Goal: Task Accomplishment & Management: Manage account settings

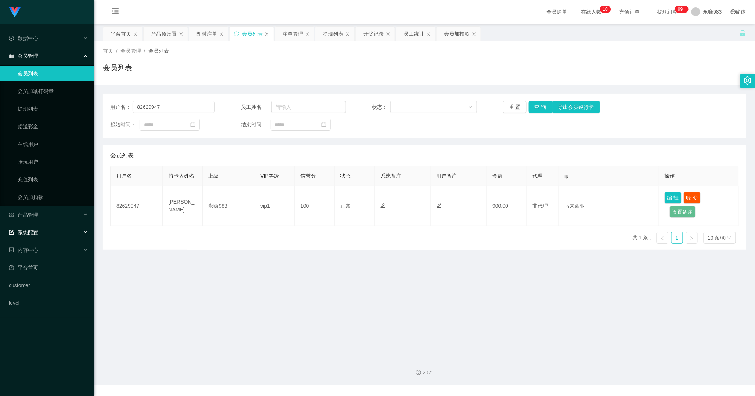
click at [30, 231] on span "系统配置" at bounding box center [23, 232] width 29 height 6
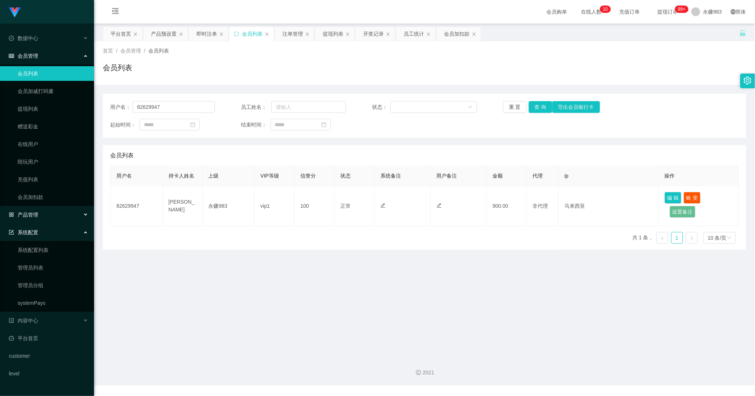
click at [33, 214] on span "产品管理" at bounding box center [23, 215] width 29 height 6
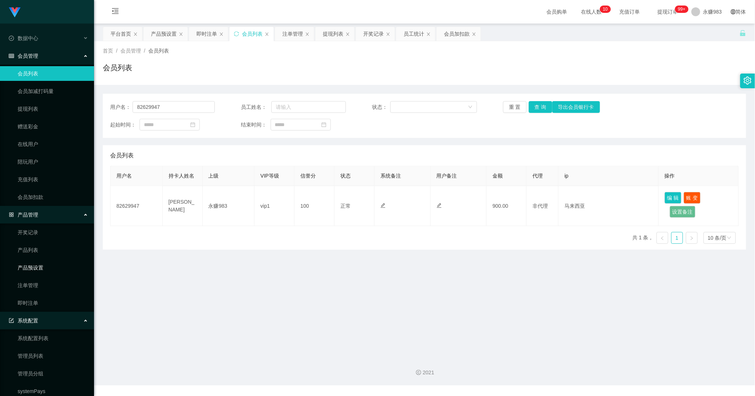
click at [36, 263] on link "产品预设置" at bounding box center [53, 267] width 71 height 15
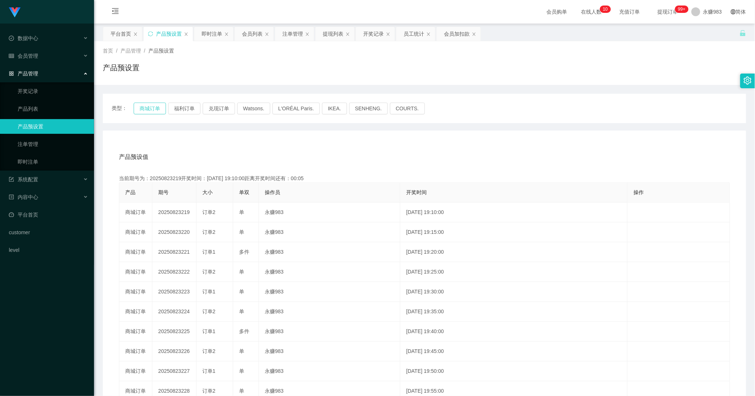
click at [154, 112] on button "商城订单" at bounding box center [150, 108] width 32 height 12
click at [153, 109] on button "商城订单" at bounding box center [150, 108] width 32 height 12
click at [32, 159] on link "即时注单" at bounding box center [53, 161] width 71 height 15
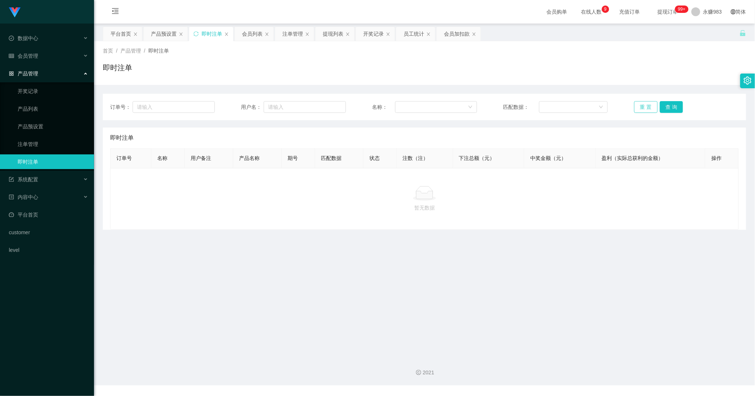
click at [650, 105] on button "重 置" at bounding box center [646, 107] width 24 height 12
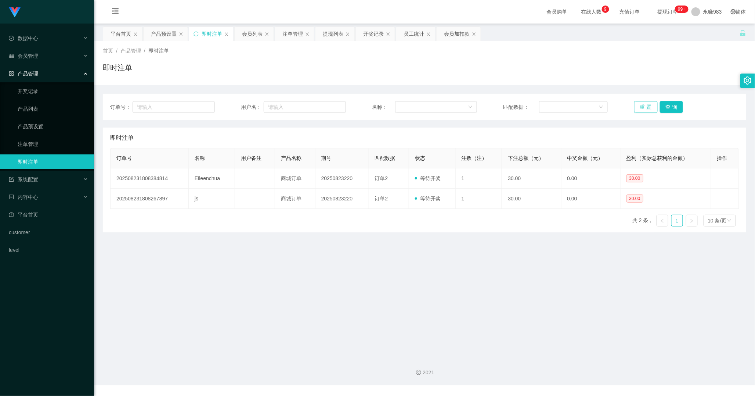
click at [645, 105] on button "重 置" at bounding box center [646, 107] width 24 height 12
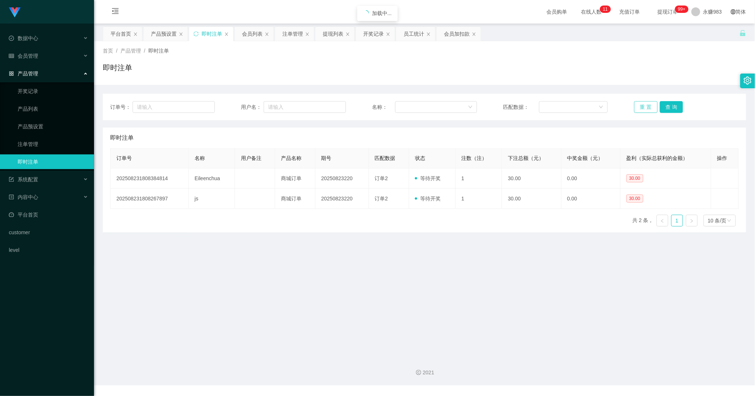
click at [645, 105] on button "重 置" at bounding box center [646, 107] width 24 height 12
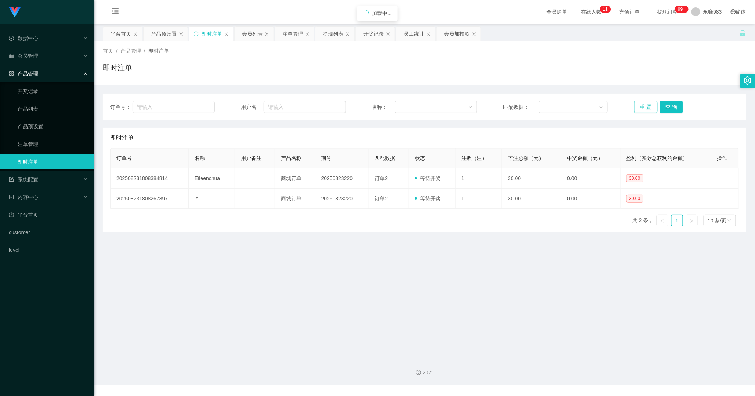
click at [645, 105] on button "重 置" at bounding box center [646, 107] width 24 height 12
click at [643, 107] on button "重 置" at bounding box center [646, 107] width 24 height 12
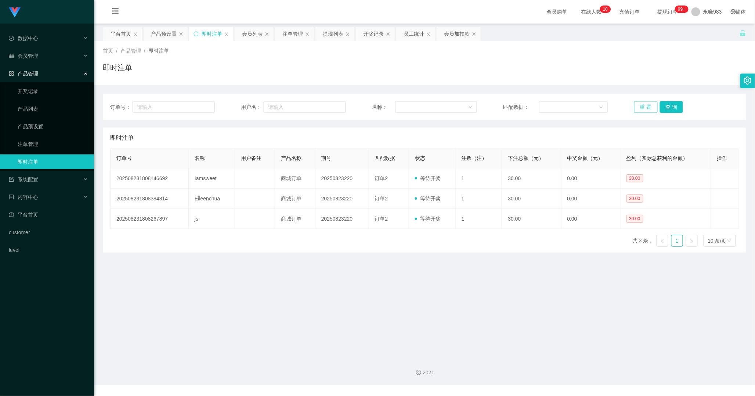
click at [642, 106] on button "重 置" at bounding box center [646, 107] width 24 height 12
click at [640, 106] on button "重 置" at bounding box center [646, 107] width 24 height 12
click at [642, 102] on button "重 置" at bounding box center [646, 107] width 24 height 12
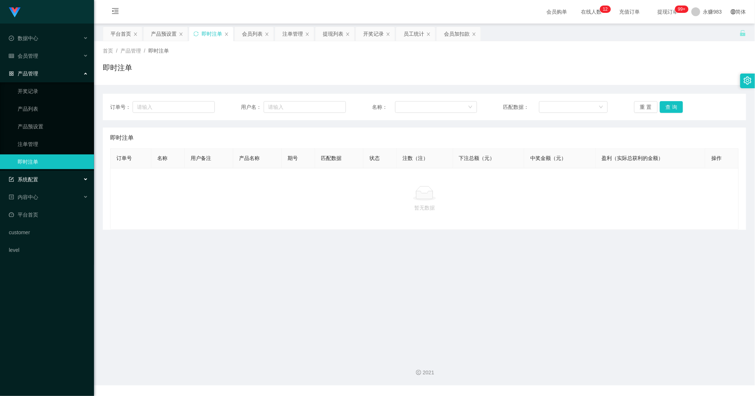
click at [35, 181] on span "系统配置" at bounding box center [23, 179] width 29 height 6
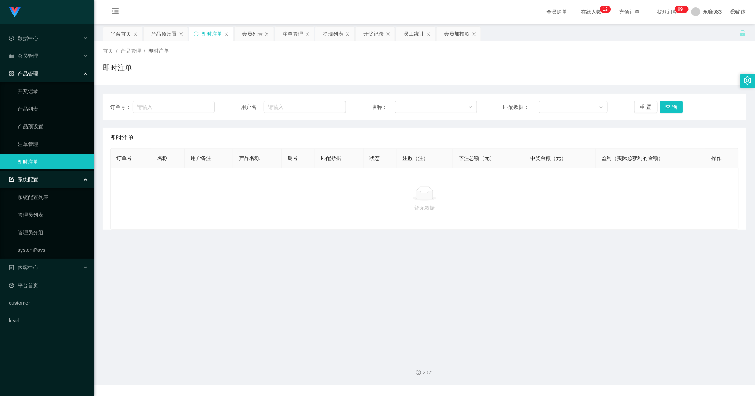
click at [35, 73] on span "产品管理" at bounding box center [23, 74] width 29 height 6
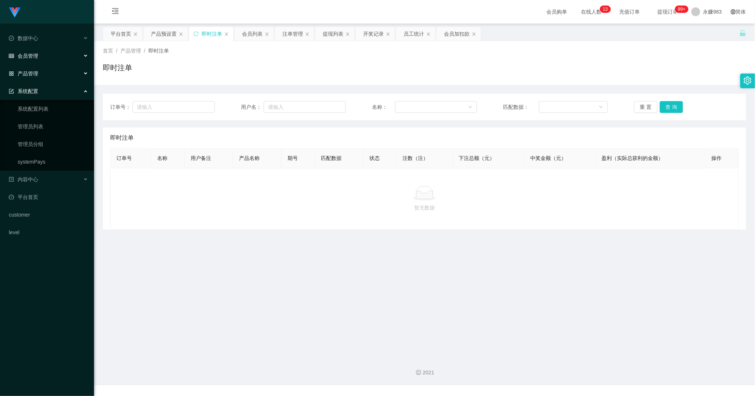
click at [30, 57] on span "会员管理" at bounding box center [23, 56] width 29 height 6
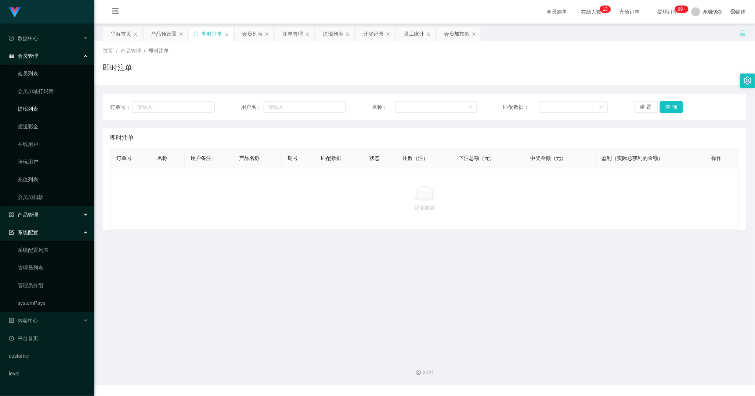
click at [31, 106] on link "提现列表" at bounding box center [53, 108] width 71 height 15
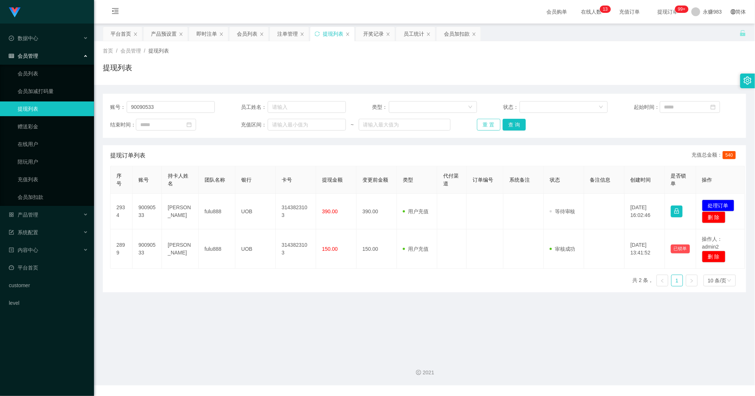
click at [487, 125] on button "重 置" at bounding box center [489, 125] width 24 height 12
click at [487, 125] on div "重 置 查 询" at bounding box center [529, 125] width 105 height 12
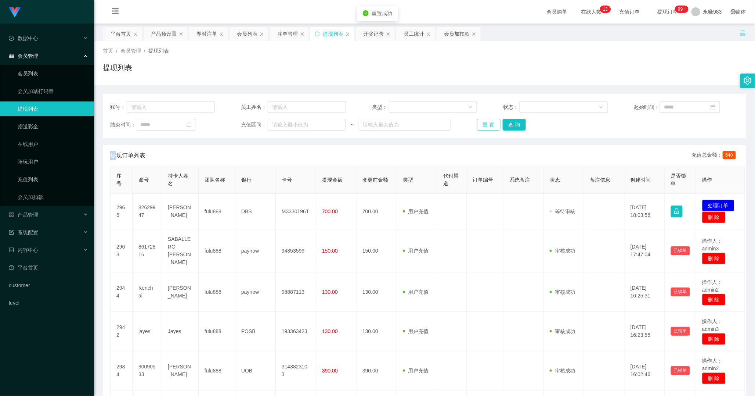
click at [487, 125] on button "重 置" at bounding box center [489, 125] width 24 height 12
click at [486, 126] on button "重 置" at bounding box center [489, 125] width 24 height 12
click at [486, 126] on div "重 置 查 询" at bounding box center [529, 125] width 105 height 12
click at [486, 126] on button "重 置" at bounding box center [489, 125] width 24 height 12
click at [486, 126] on div "重 置 查 询" at bounding box center [529, 125] width 105 height 12
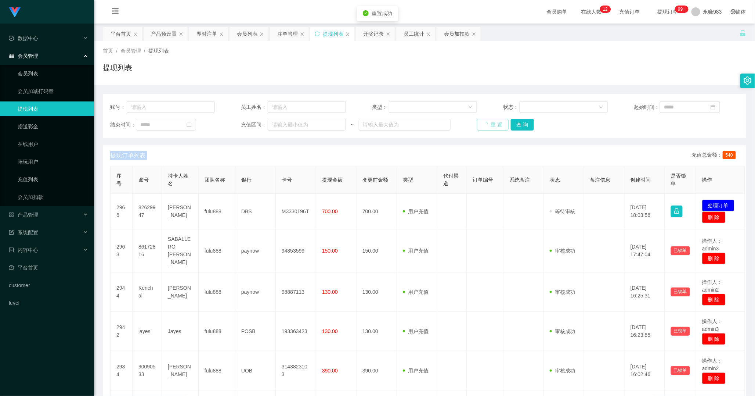
click at [486, 126] on button "重 置" at bounding box center [493, 125] width 32 height 12
click at [486, 126] on div "重 置 查 询" at bounding box center [529, 125] width 105 height 12
click at [486, 126] on button "重 置" at bounding box center [489, 125] width 24 height 12
click at [486, 126] on div "重 置 查 询" at bounding box center [529, 125] width 105 height 12
click at [484, 124] on button "重 置" at bounding box center [489, 125] width 24 height 12
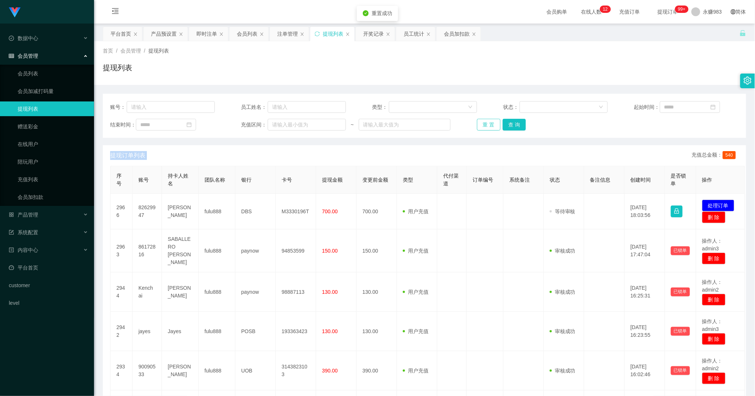
click at [484, 123] on button "重 置" at bounding box center [489, 125] width 24 height 12
click at [484, 127] on button "重 置" at bounding box center [489, 125] width 24 height 12
click at [485, 125] on button "重 置" at bounding box center [489, 125] width 24 height 12
click at [485, 125] on div "重 置 查 询" at bounding box center [529, 125] width 105 height 12
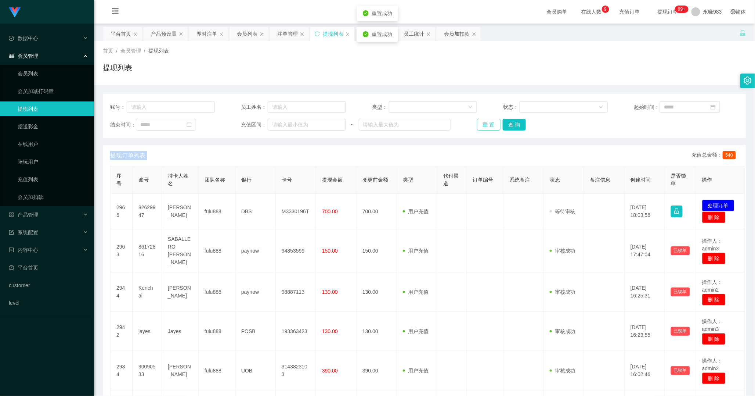
click at [485, 125] on button "重 置" at bounding box center [489, 125] width 24 height 12
click at [485, 125] on div "重 置 查 询" at bounding box center [529, 125] width 105 height 12
click at [485, 125] on button "重 置" at bounding box center [489, 125] width 24 height 12
click at [30, 131] on link "赠送彩金" at bounding box center [53, 126] width 71 height 15
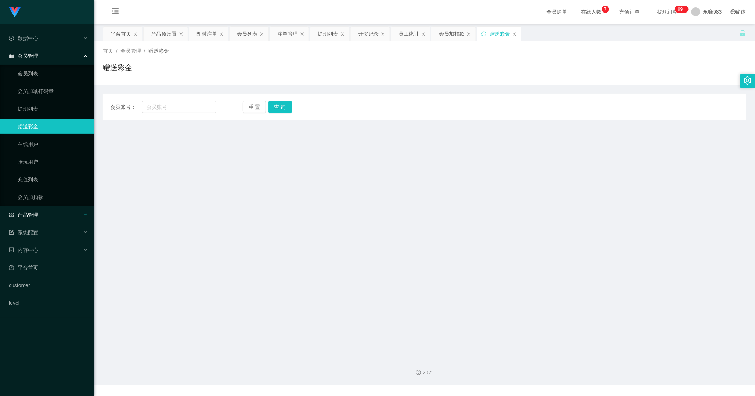
click at [26, 207] on div "产品管理" at bounding box center [47, 214] width 94 height 15
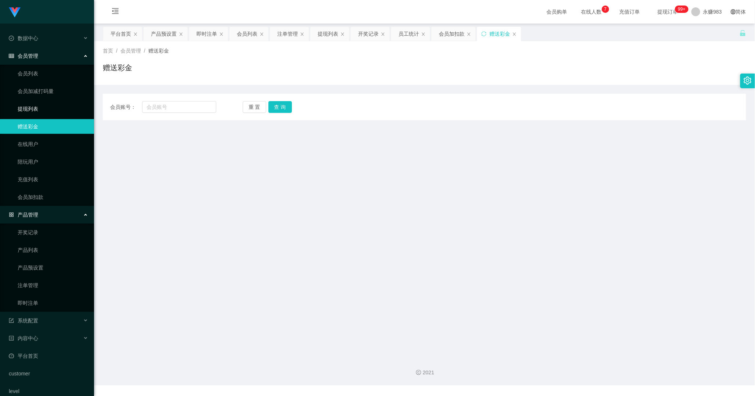
click at [25, 105] on link "提现列表" at bounding box center [53, 108] width 71 height 15
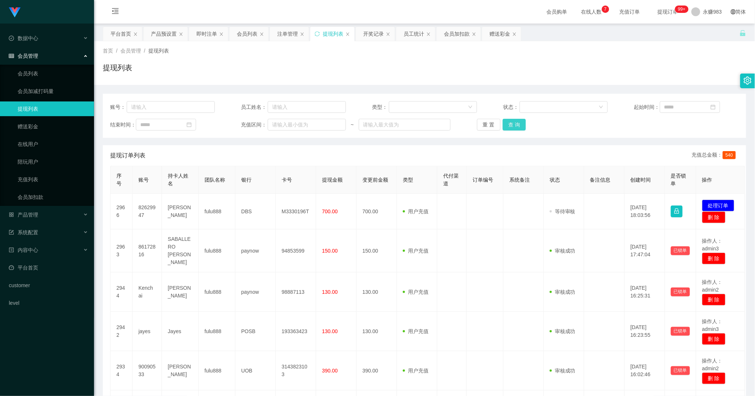
click at [508, 122] on button "查 询" at bounding box center [515, 125] width 24 height 12
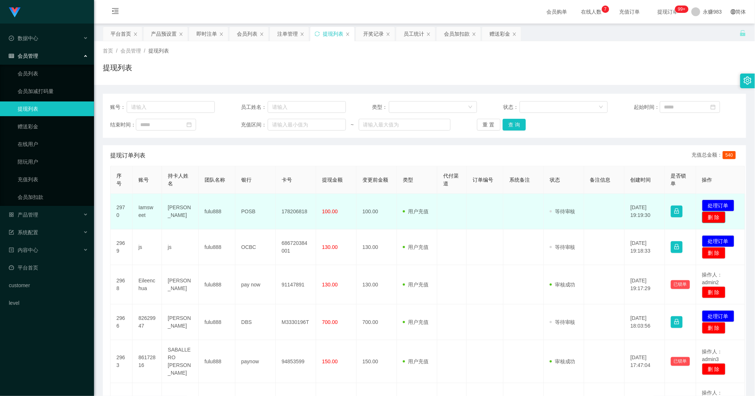
click at [713, 215] on button "删 除" at bounding box center [714, 217] width 24 height 12
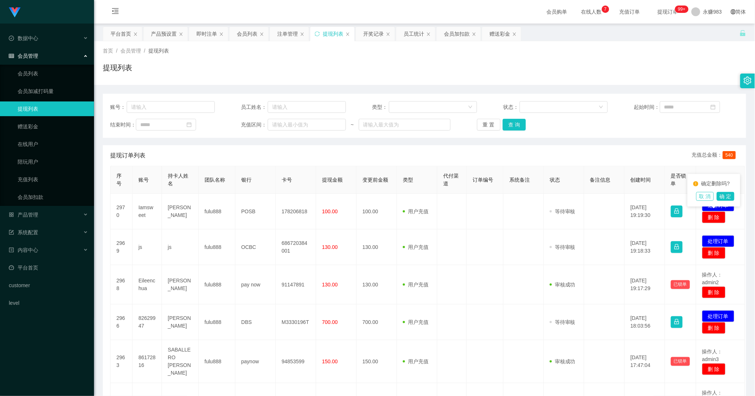
click at [700, 197] on button "取 消" at bounding box center [705, 196] width 18 height 9
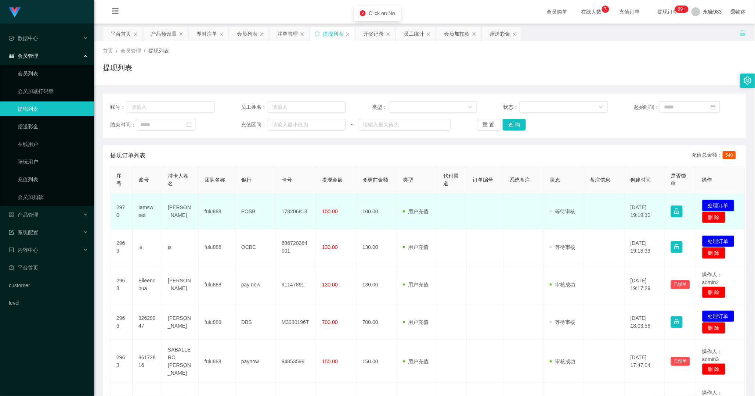
click at [715, 206] on button "处理订单" at bounding box center [718, 205] width 32 height 12
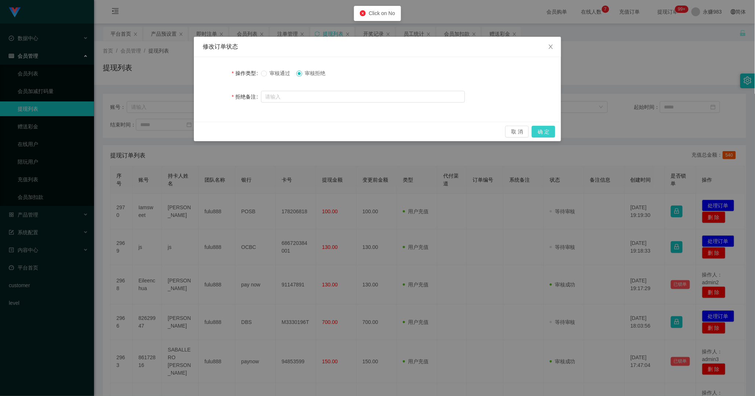
click at [542, 130] on button "确 定" at bounding box center [544, 132] width 24 height 12
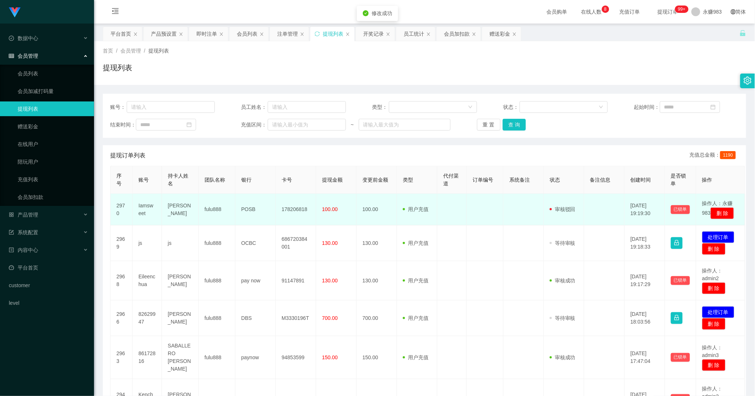
click at [146, 212] on td "Iamsweet" at bounding box center [147, 210] width 29 height 32
copy td "Iamsweet"
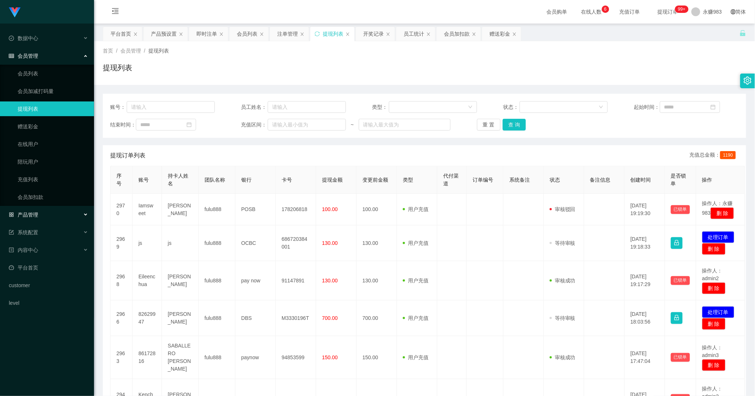
click at [29, 212] on span "产品管理" at bounding box center [23, 215] width 29 height 6
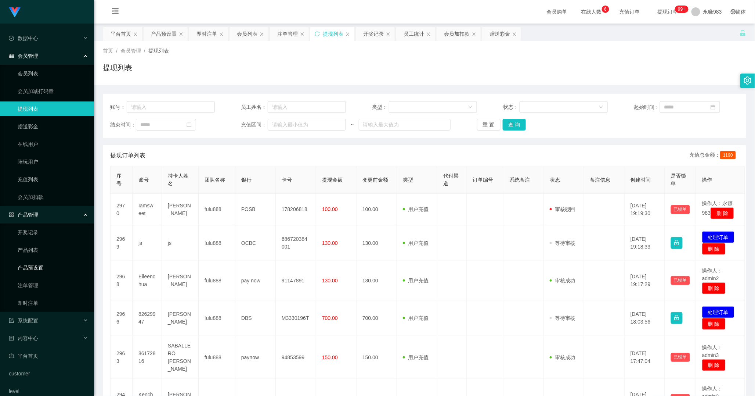
click at [37, 264] on link "产品预设置" at bounding box center [53, 267] width 71 height 15
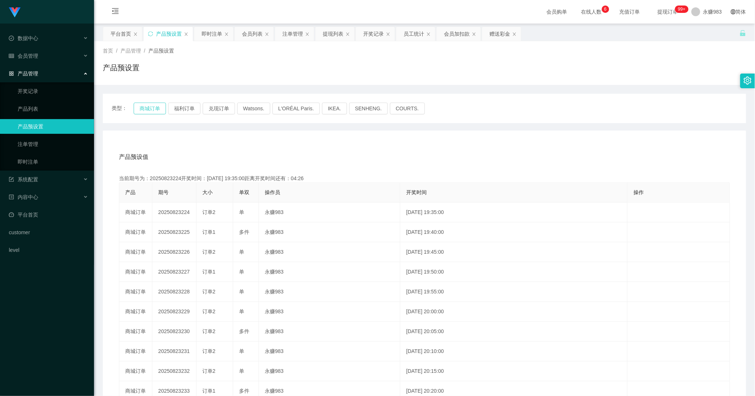
click at [151, 105] on button "商城订单" at bounding box center [150, 108] width 32 height 12
click at [29, 162] on link "即时注单" at bounding box center [53, 161] width 71 height 15
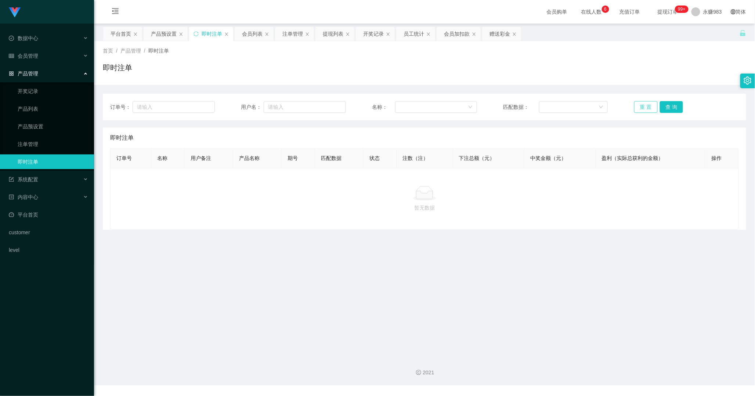
click at [644, 109] on button "重 置" at bounding box center [646, 107] width 24 height 12
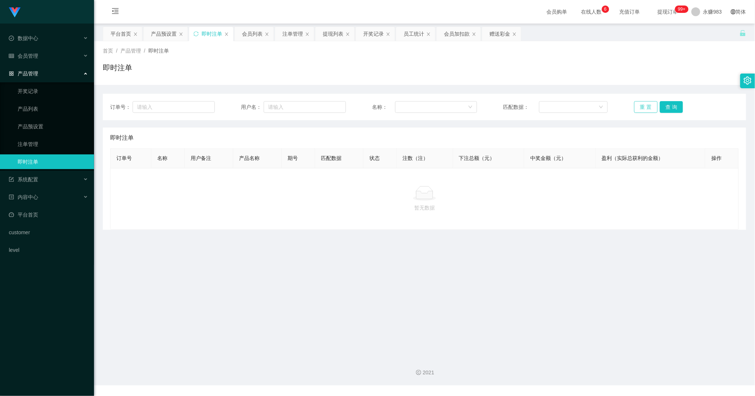
click at [644, 109] on button "重 置" at bounding box center [646, 107] width 24 height 12
click at [644, 108] on button "重 置" at bounding box center [646, 107] width 24 height 12
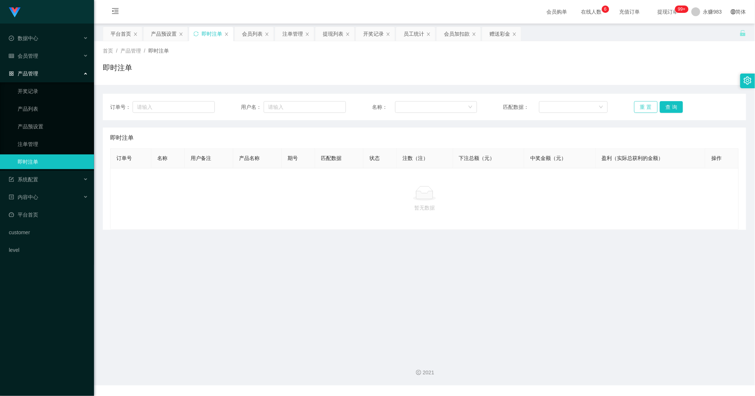
click at [644, 108] on button "重 置" at bounding box center [646, 107] width 24 height 12
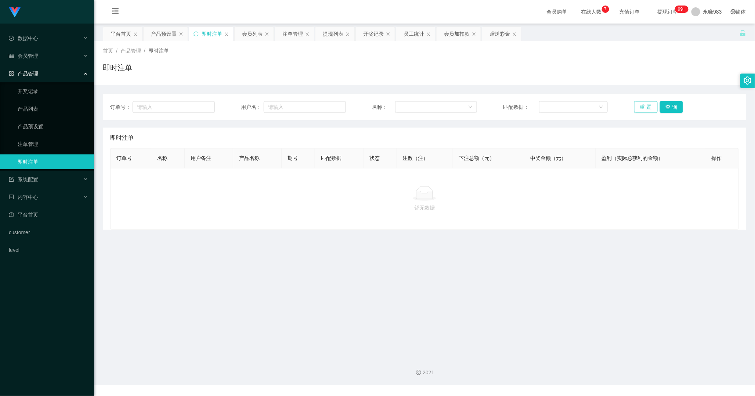
click at [644, 108] on button "重 置" at bounding box center [646, 107] width 24 height 12
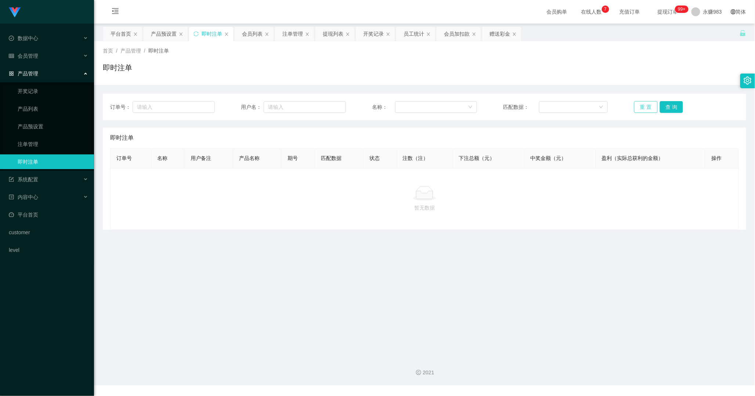
click at [644, 108] on button "重 置" at bounding box center [646, 107] width 24 height 12
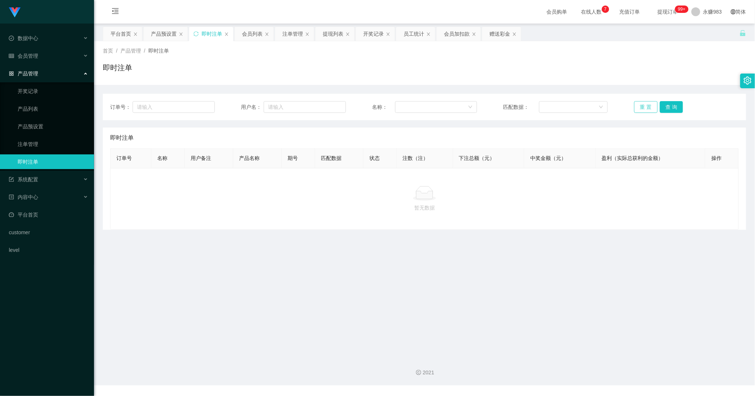
click at [644, 108] on button "重 置" at bounding box center [646, 107] width 24 height 12
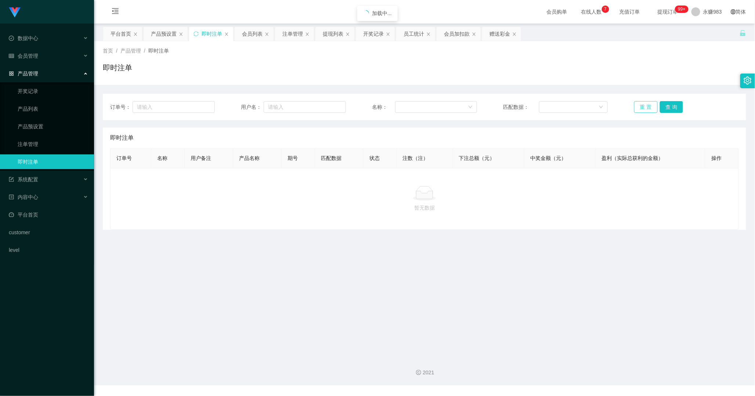
click at [644, 108] on button "重 置" at bounding box center [646, 107] width 24 height 12
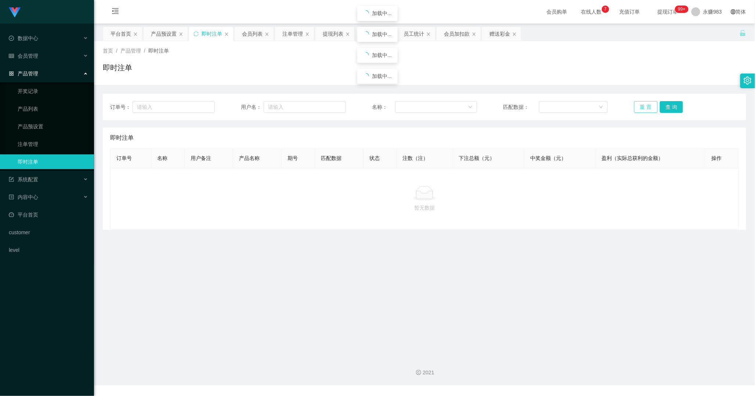
click at [644, 108] on button "重 置" at bounding box center [646, 107] width 24 height 12
click at [639, 102] on button "重 置" at bounding box center [646, 107] width 24 height 12
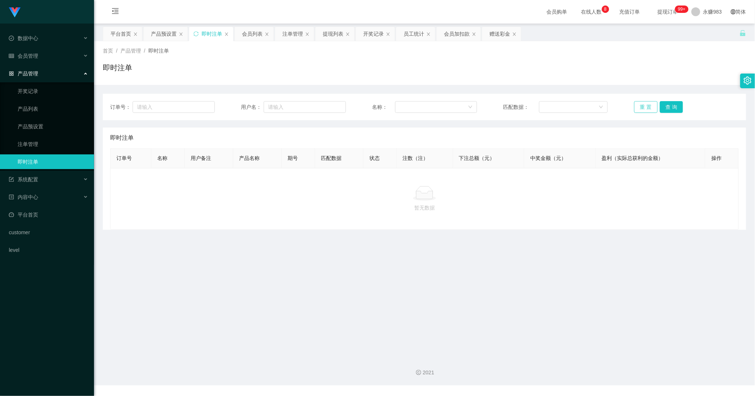
click at [639, 105] on button "重 置" at bounding box center [646, 107] width 24 height 12
click at [641, 105] on button "重 置" at bounding box center [646, 107] width 24 height 12
click at [648, 103] on button "重 置" at bounding box center [646, 107] width 24 height 12
click at [640, 105] on button "重 置" at bounding box center [646, 107] width 24 height 12
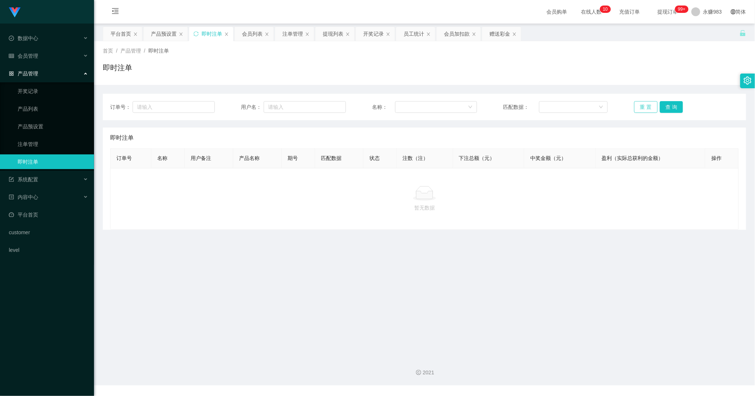
click at [640, 105] on button "重 置" at bounding box center [646, 107] width 24 height 12
click at [643, 105] on button "重 置" at bounding box center [646, 107] width 24 height 12
click at [643, 106] on button "重 置" at bounding box center [646, 107] width 24 height 12
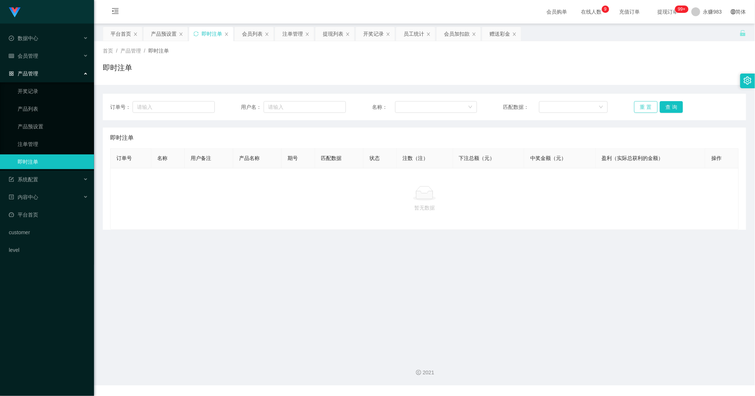
click at [643, 106] on button "重 置" at bounding box center [646, 107] width 24 height 12
click at [643, 105] on button "重 置" at bounding box center [646, 107] width 24 height 12
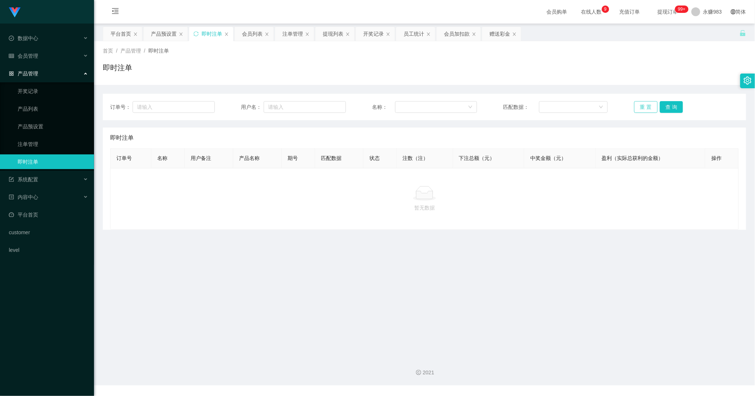
click at [643, 105] on button "重 置" at bounding box center [646, 107] width 24 height 12
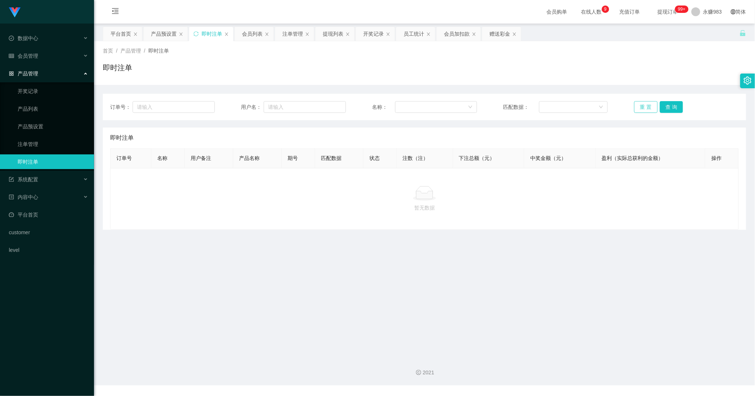
click at [643, 105] on button "重 置" at bounding box center [646, 107] width 24 height 12
click at [647, 105] on button "重 置" at bounding box center [646, 107] width 24 height 12
click at [645, 105] on button "重 置" at bounding box center [646, 107] width 24 height 12
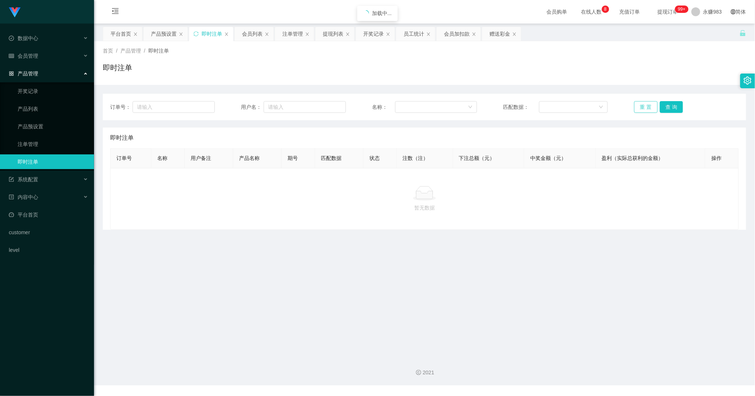
click at [645, 105] on button "重 置" at bounding box center [646, 107] width 24 height 12
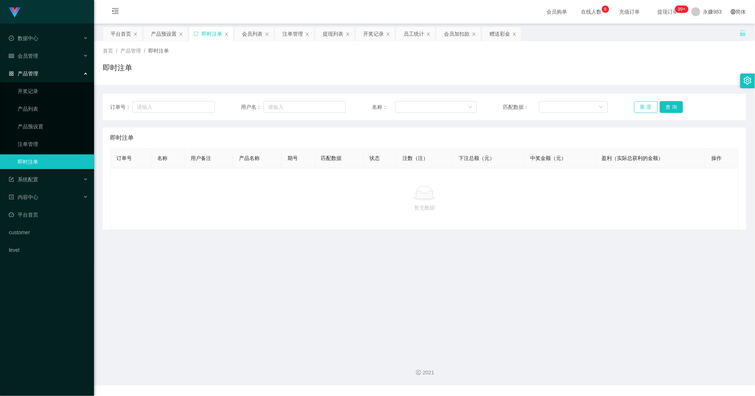
click at [645, 105] on button "重 置" at bounding box center [646, 107] width 24 height 12
click at [640, 109] on button "重 置" at bounding box center [646, 107] width 24 height 12
click at [641, 105] on button "重 置" at bounding box center [646, 107] width 24 height 12
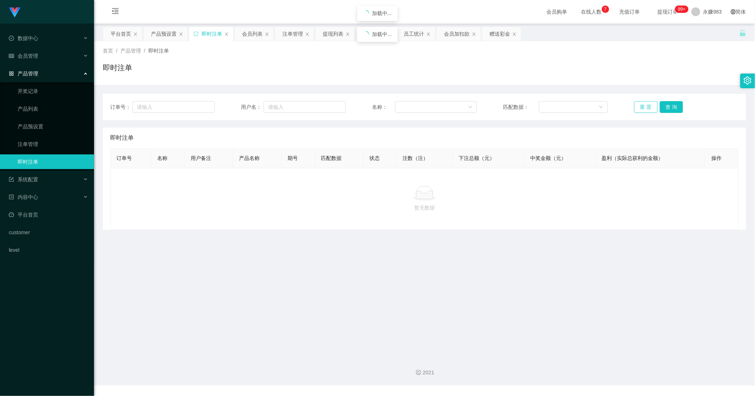
click at [641, 105] on button "重 置" at bounding box center [646, 107] width 24 height 12
click at [43, 140] on link "注单管理" at bounding box center [53, 144] width 71 height 15
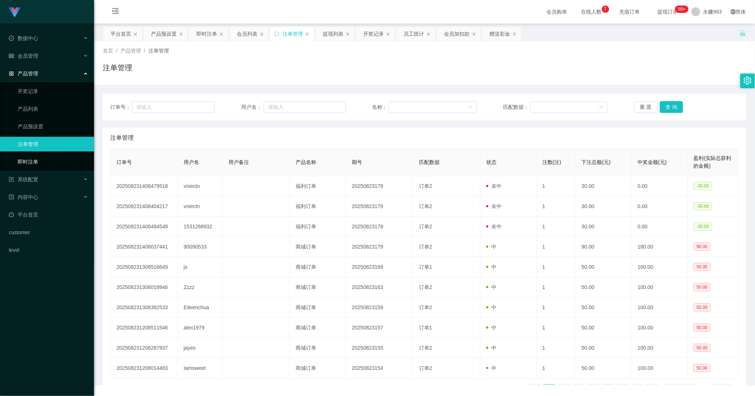
click at [31, 156] on link "即时注单" at bounding box center [53, 161] width 71 height 15
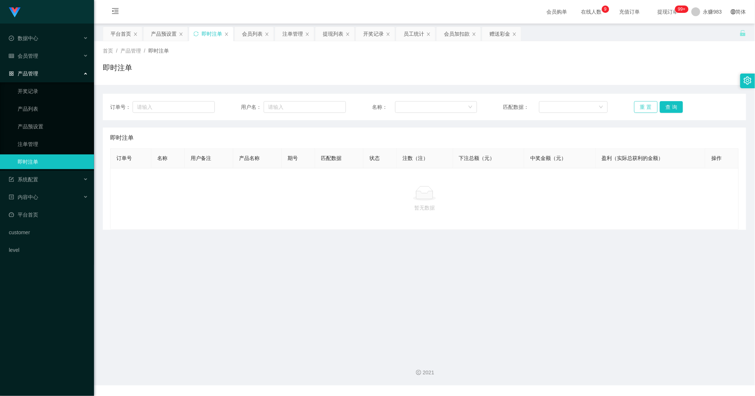
click at [644, 108] on button "重 置" at bounding box center [646, 107] width 24 height 12
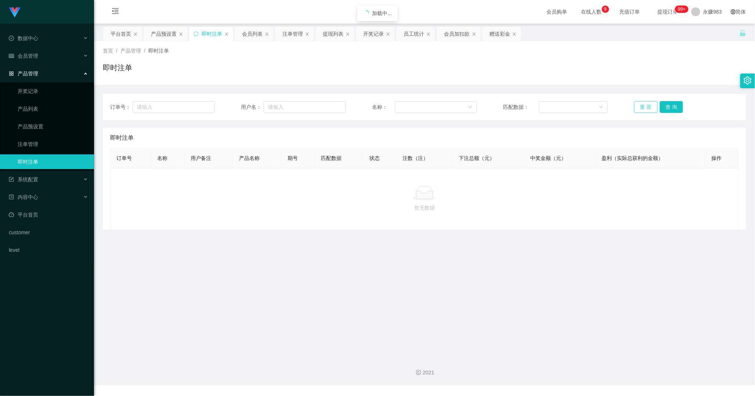
click at [644, 108] on button "重 置" at bounding box center [646, 107] width 24 height 12
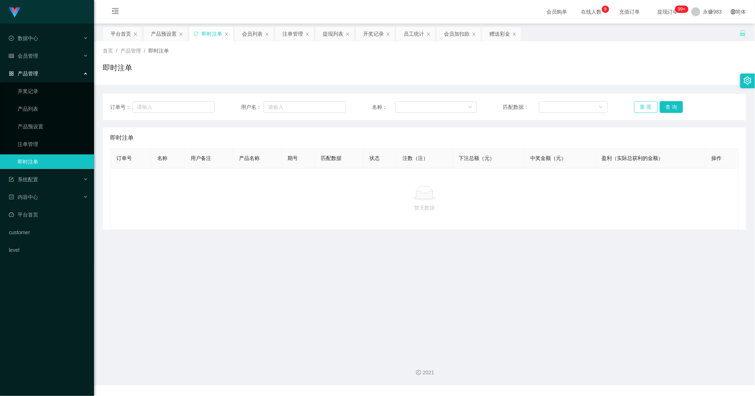
click at [644, 108] on button "重 置" at bounding box center [646, 107] width 24 height 12
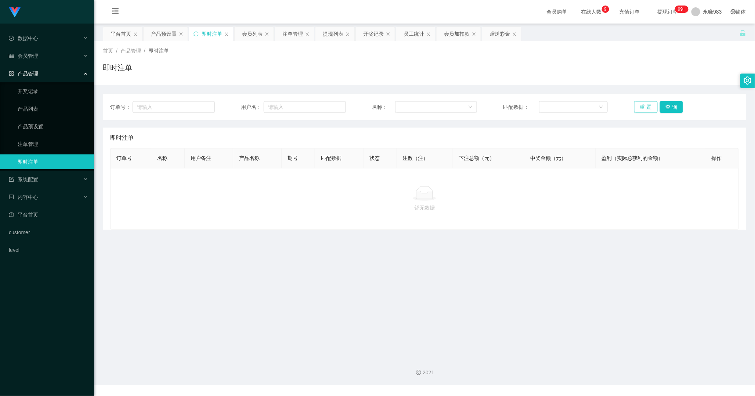
click at [644, 108] on button "重 置" at bounding box center [646, 107] width 24 height 12
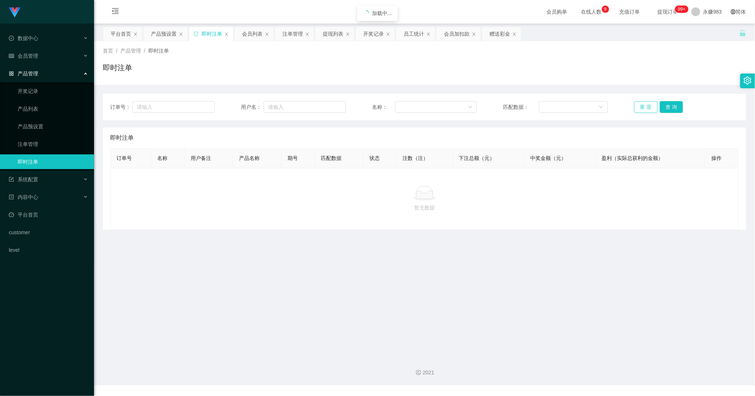
click at [644, 108] on button "重 置" at bounding box center [646, 107] width 24 height 12
click at [37, 55] on span "会员管理" at bounding box center [23, 56] width 29 height 6
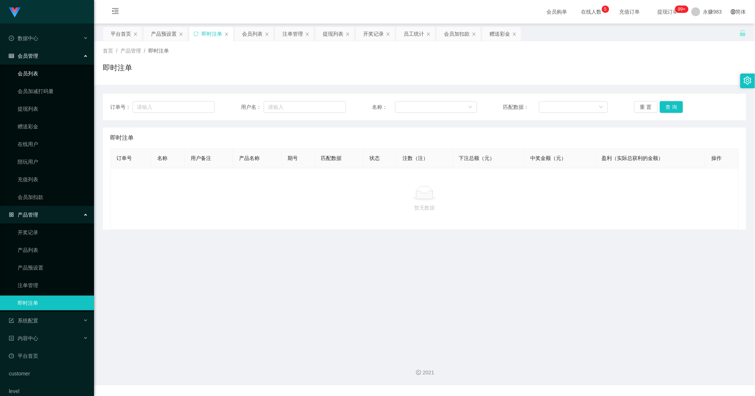
drag, startPoint x: 38, startPoint y: 67, endPoint x: 35, endPoint y: 70, distance: 4.2
click at [38, 67] on link "会员列表" at bounding box center [53, 73] width 71 height 15
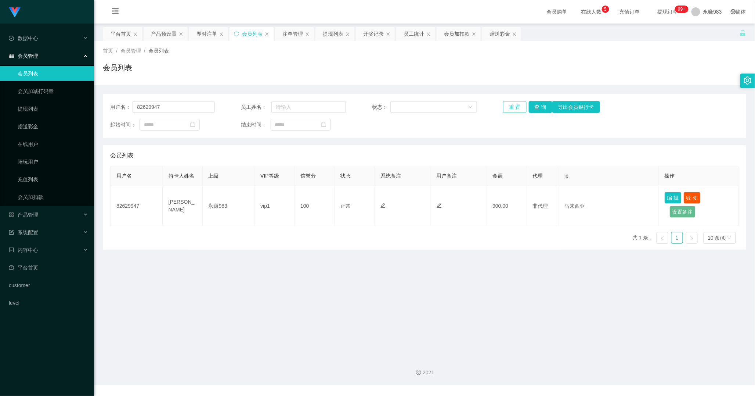
click at [514, 106] on button "重 置" at bounding box center [515, 107] width 24 height 12
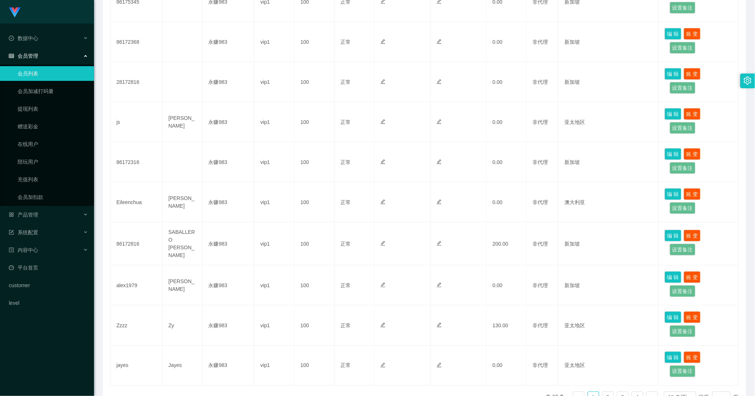
scroll to position [41, 0]
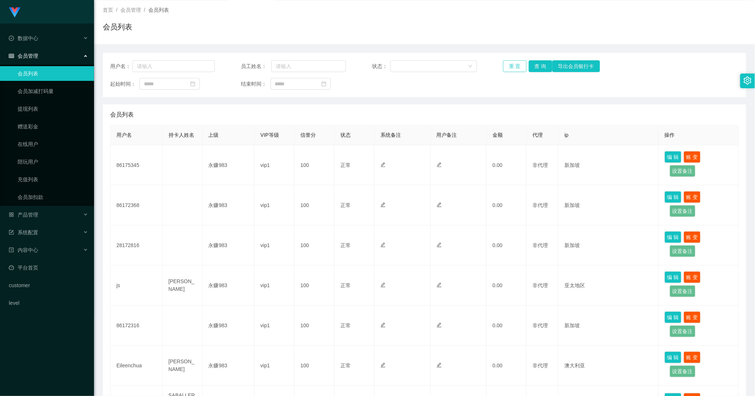
click at [519, 62] on button "重 置" at bounding box center [515, 66] width 24 height 12
click at [32, 223] on li "产品管理 开奖记录 产品列表 产品预设置 注单管理 即时注单" at bounding box center [47, 215] width 94 height 16
click at [32, 219] on div "产品管理" at bounding box center [47, 214] width 94 height 15
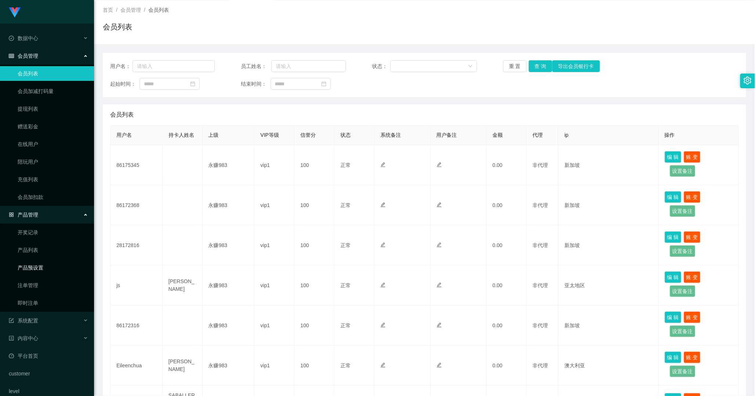
click at [39, 266] on link "产品预设置" at bounding box center [53, 267] width 71 height 15
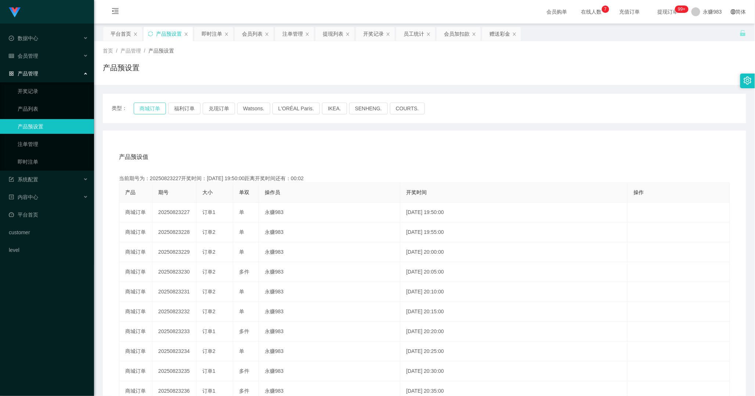
click at [143, 110] on button "商城订单" at bounding box center [150, 108] width 32 height 12
click at [154, 108] on button "商城订单" at bounding box center [150, 108] width 32 height 12
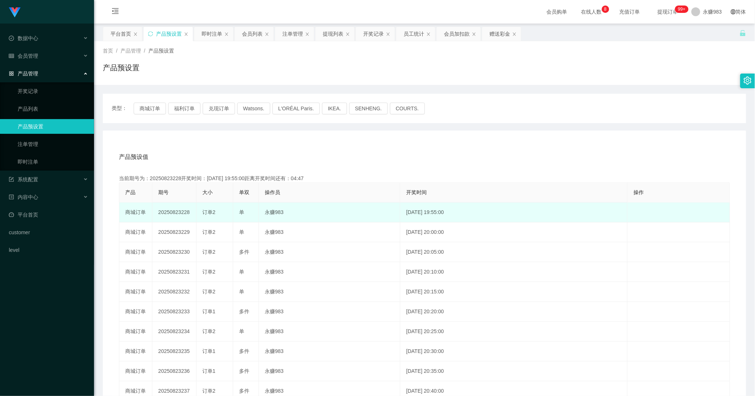
click at [182, 213] on td "20250823228" at bounding box center [174, 212] width 44 height 20
copy td "20250823228"
click at [183, 213] on td "20250823228" at bounding box center [174, 212] width 44 height 20
copy td "20250823228"
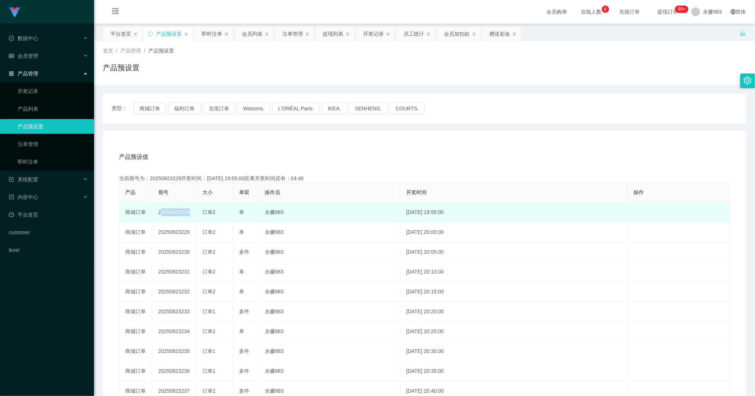
click at [178, 210] on td "20250823228" at bounding box center [174, 212] width 44 height 20
drag, startPoint x: 180, startPoint y: 211, endPoint x: 190, endPoint y: 213, distance: 9.8
click at [190, 213] on td "20250823228" at bounding box center [174, 212] width 44 height 20
copy td "228"
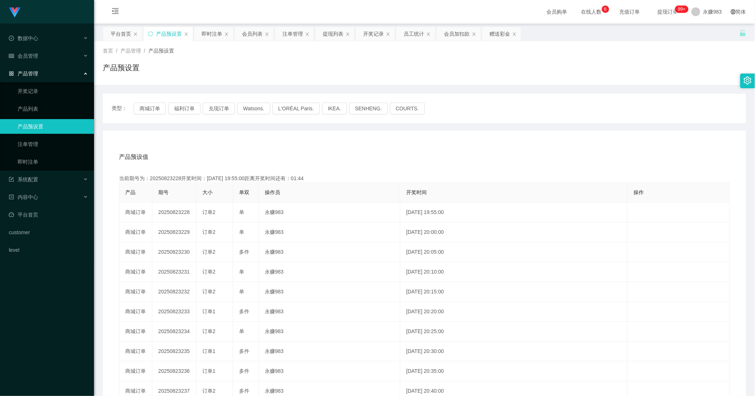
click at [27, 169] on ul "开奖记录 产品列表 产品预设置 注单管理 即时注单" at bounding box center [47, 126] width 94 height 88
click at [28, 168] on link "即时注单" at bounding box center [53, 161] width 71 height 15
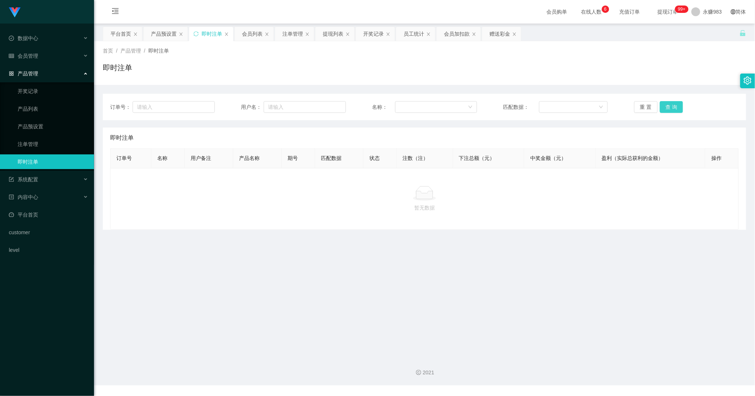
click at [669, 107] on button "查 询" at bounding box center [672, 107] width 24 height 12
click at [646, 105] on button "重 置" at bounding box center [646, 107] width 24 height 12
click at [646, 101] on button "重 置" at bounding box center [646, 107] width 24 height 12
click at [642, 105] on button "重 置" at bounding box center [646, 107] width 24 height 12
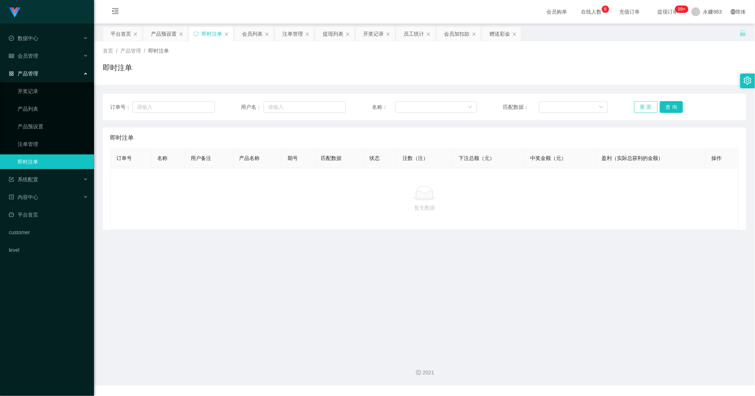
click at [643, 105] on button "重 置" at bounding box center [646, 107] width 24 height 12
click at [37, 140] on link "注单管理" at bounding box center [53, 144] width 71 height 15
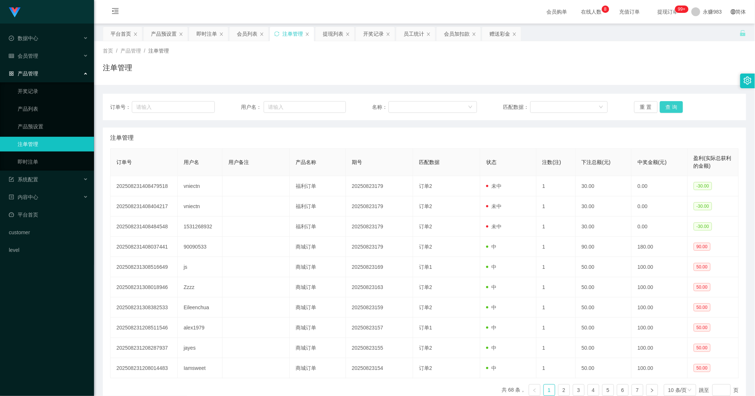
click at [665, 104] on button "查 询" at bounding box center [672, 107] width 24 height 12
click at [634, 108] on button "重 置" at bounding box center [646, 107] width 24 height 12
click at [68, 123] on link "产品预设置" at bounding box center [53, 126] width 71 height 15
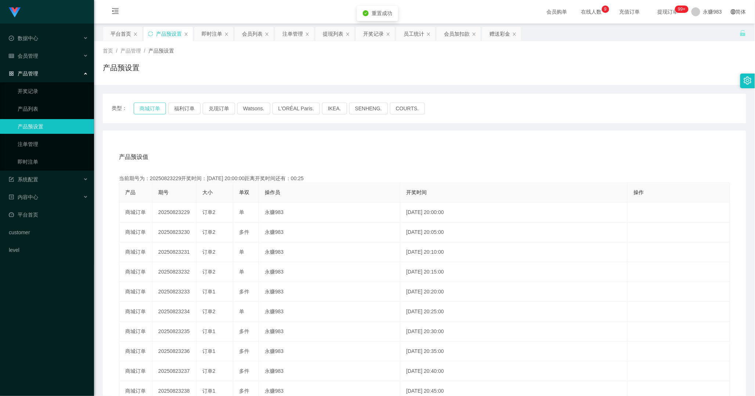
click at [138, 109] on button "商城订单" at bounding box center [150, 108] width 32 height 12
click at [43, 42] on div "数据中心" at bounding box center [47, 38] width 94 height 15
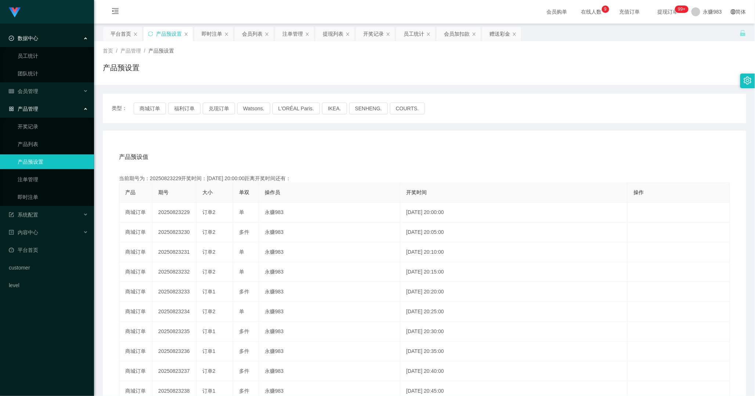
click at [43, 42] on div "数据中心" at bounding box center [47, 38] width 94 height 15
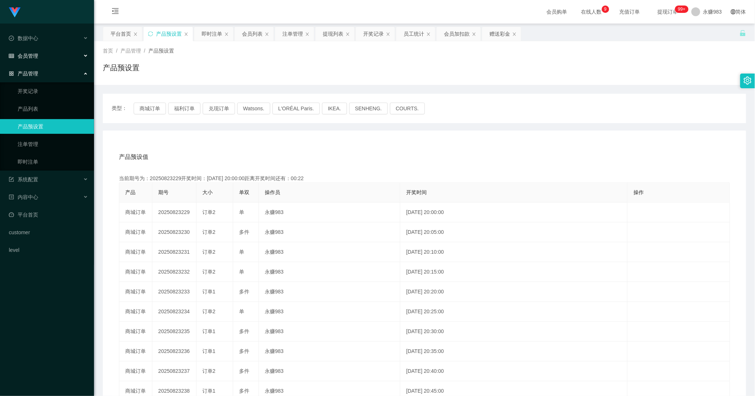
click at [43, 60] on div "会员管理" at bounding box center [47, 55] width 94 height 15
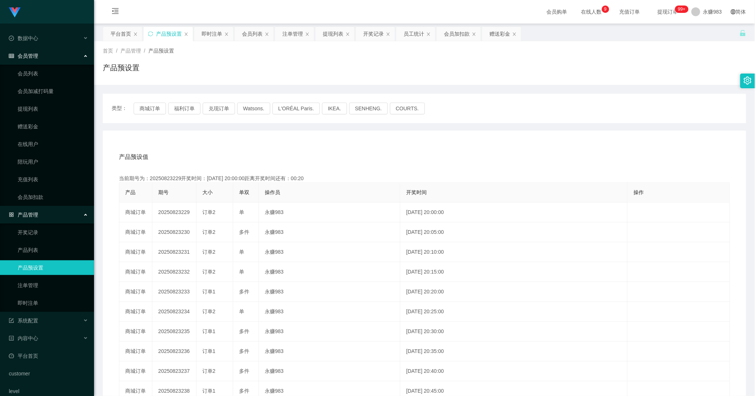
click at [38, 60] on div "会员管理" at bounding box center [47, 55] width 94 height 15
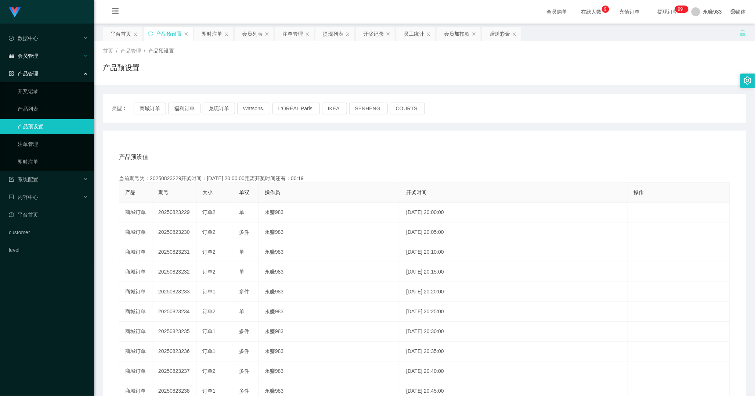
click at [34, 59] on span "会员管理" at bounding box center [23, 56] width 29 height 6
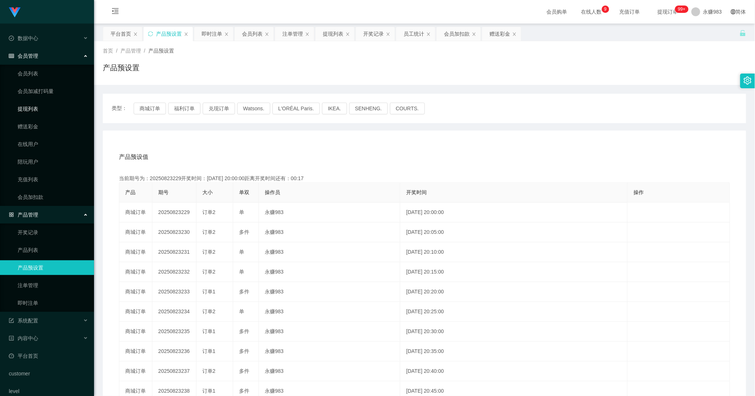
click at [30, 108] on link "提现列表" at bounding box center [53, 108] width 71 height 15
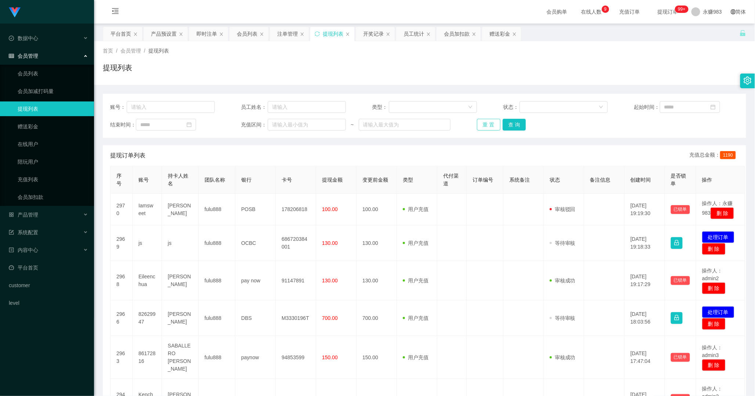
click at [487, 119] on button "重 置" at bounding box center [489, 125] width 24 height 12
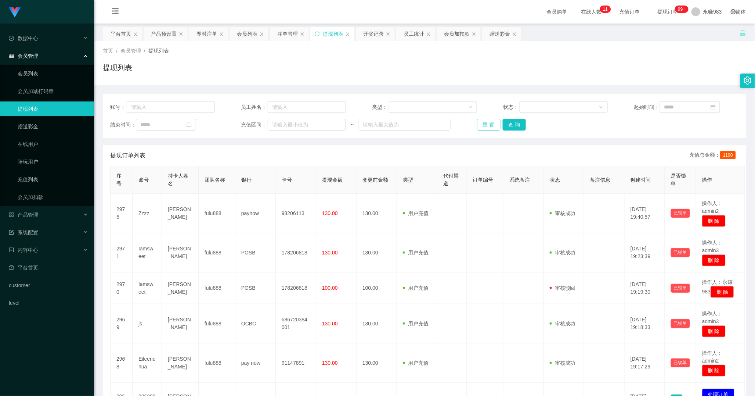
click at [487, 119] on button "重 置" at bounding box center [489, 125] width 24 height 12
